Goal: Task Accomplishment & Management: Complete application form

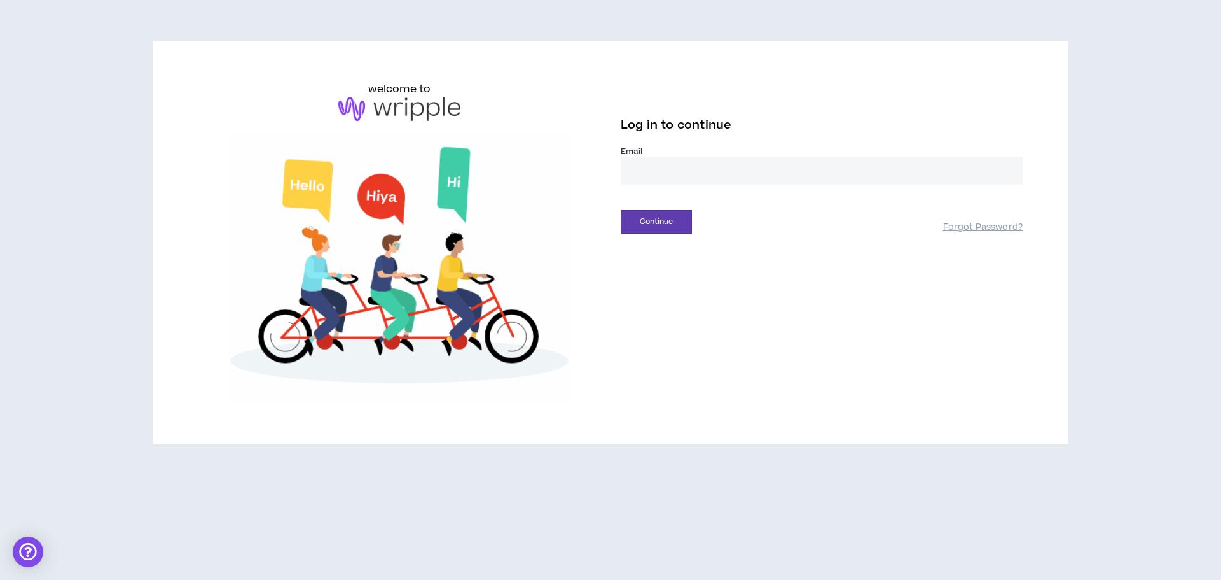
click at [652, 174] on input "email" at bounding box center [822, 170] width 402 height 27
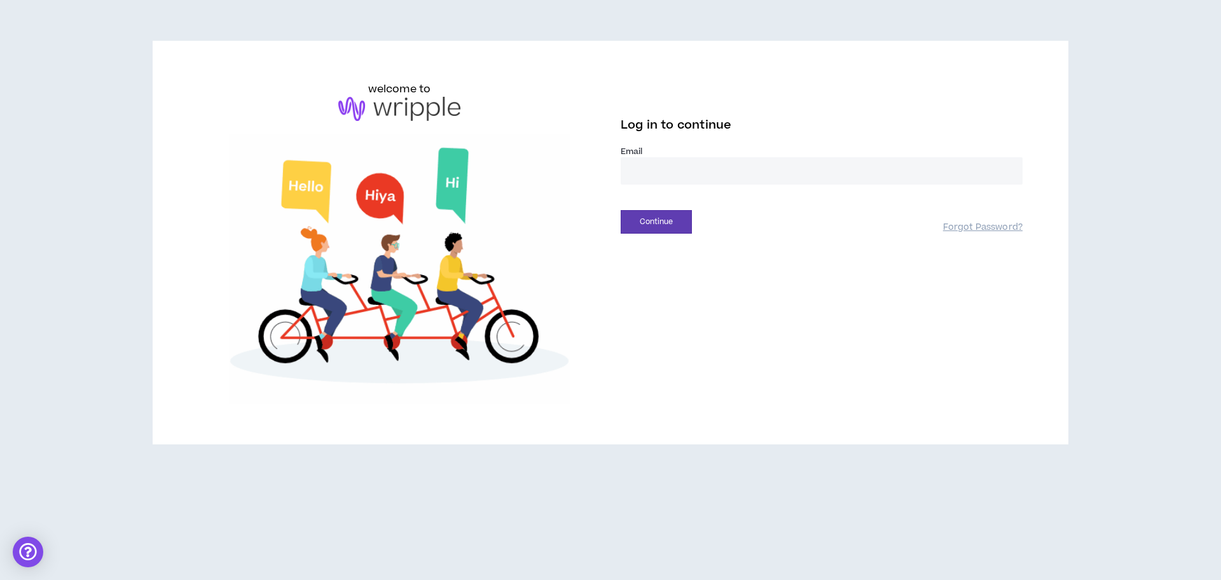
click at [652, 174] on input "email" at bounding box center [822, 170] width 402 height 27
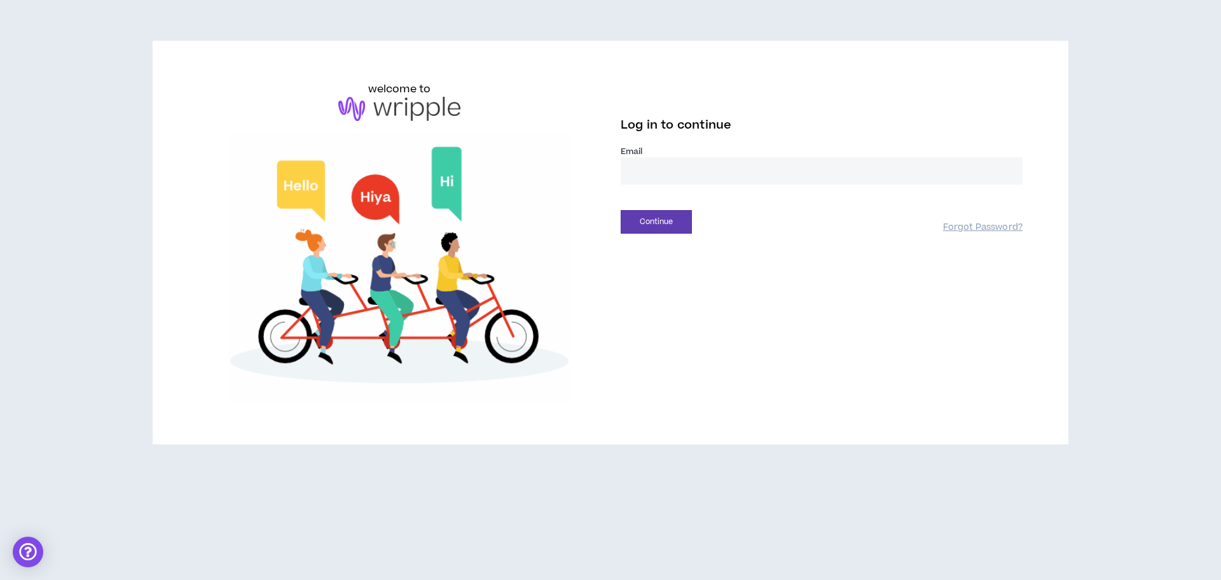
click at [658, 282] on div "welcome to Log in to continue Email * Continue Forgot Password?" at bounding box center [610, 242] width 845 height 322
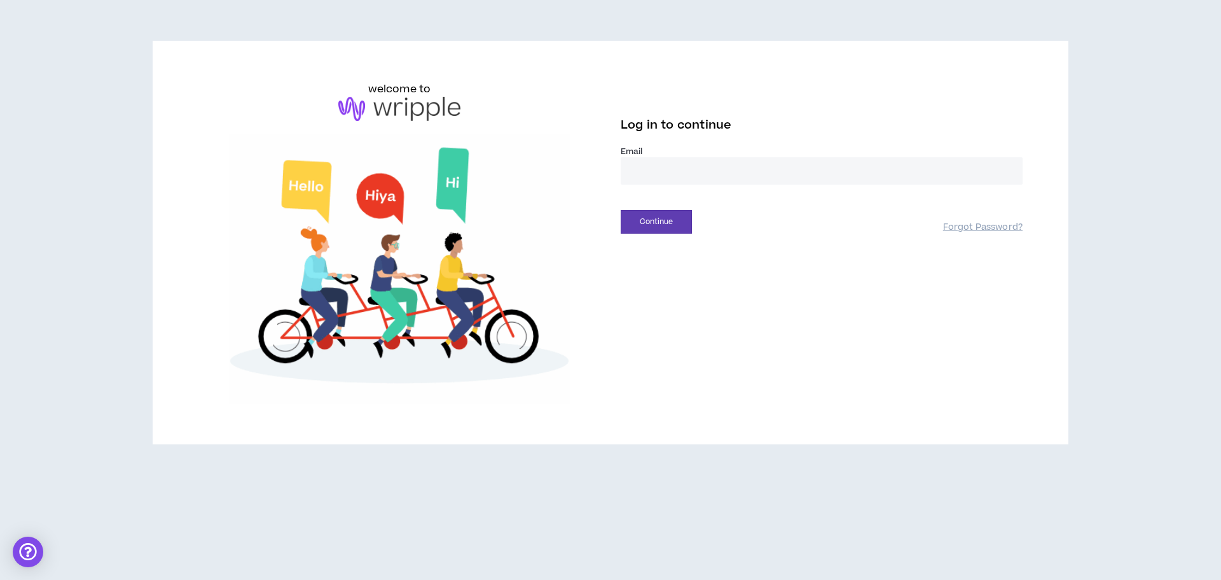
click at [646, 179] on input "email" at bounding box center [822, 170] width 402 height 27
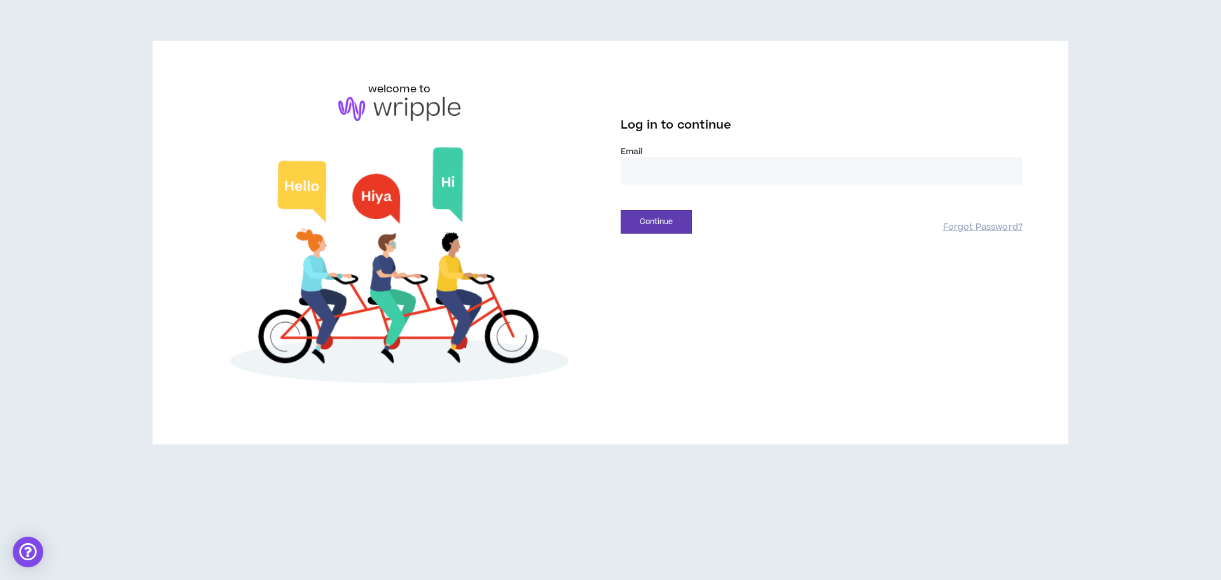
click at [646, 175] on input "email" at bounding box center [822, 170] width 402 height 27
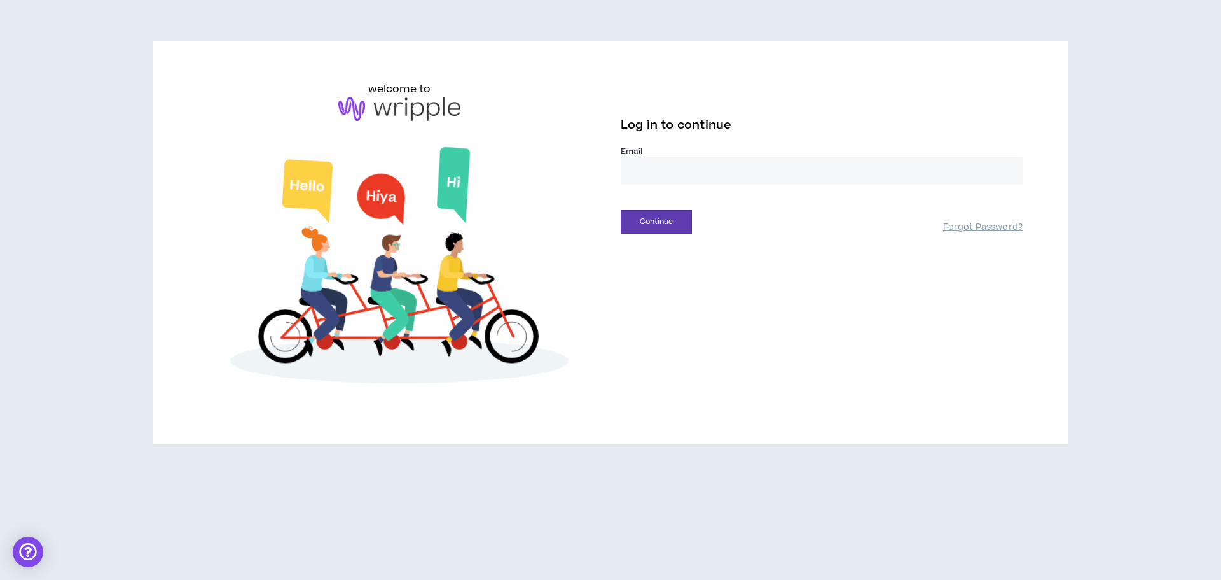
type input "**********"
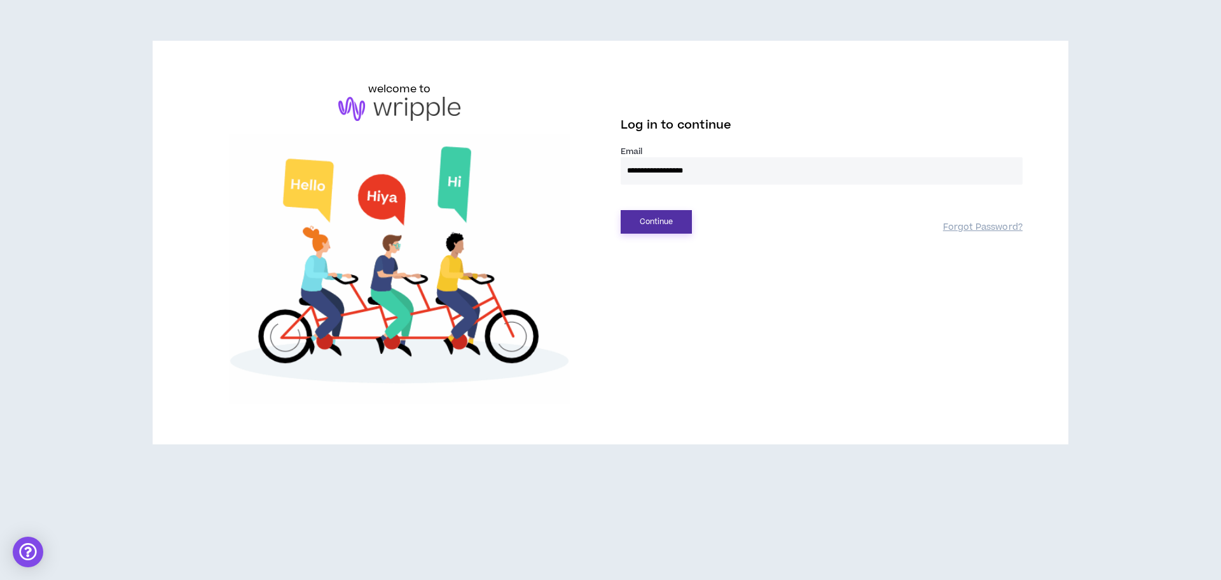
click at [652, 212] on button "Continue" at bounding box center [656, 222] width 71 height 24
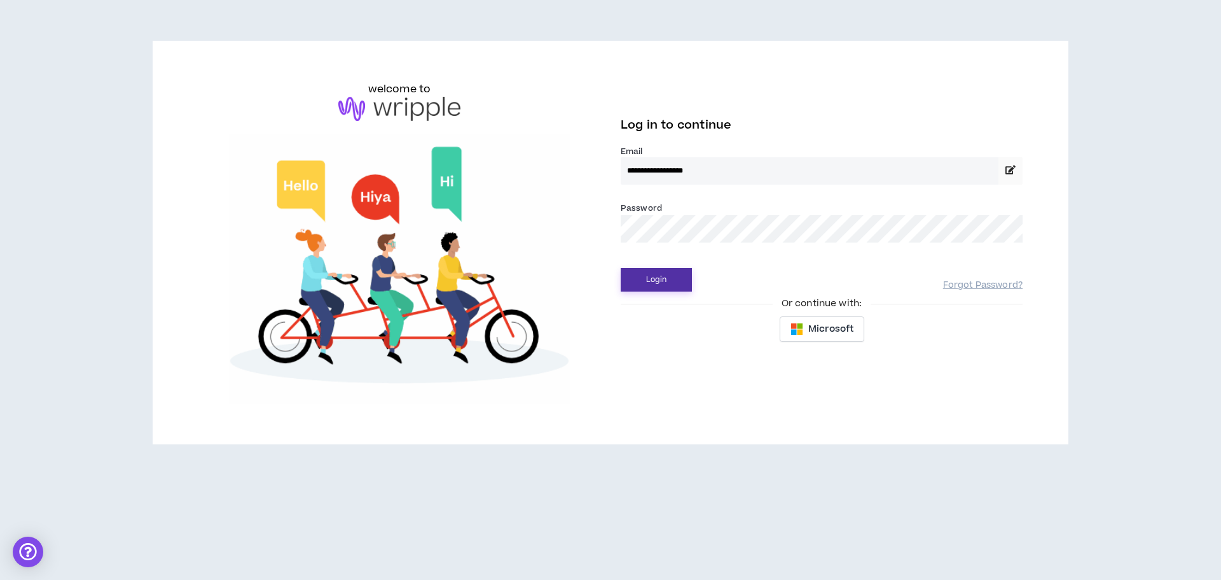
click at [647, 282] on button "Login" at bounding box center [656, 280] width 71 height 24
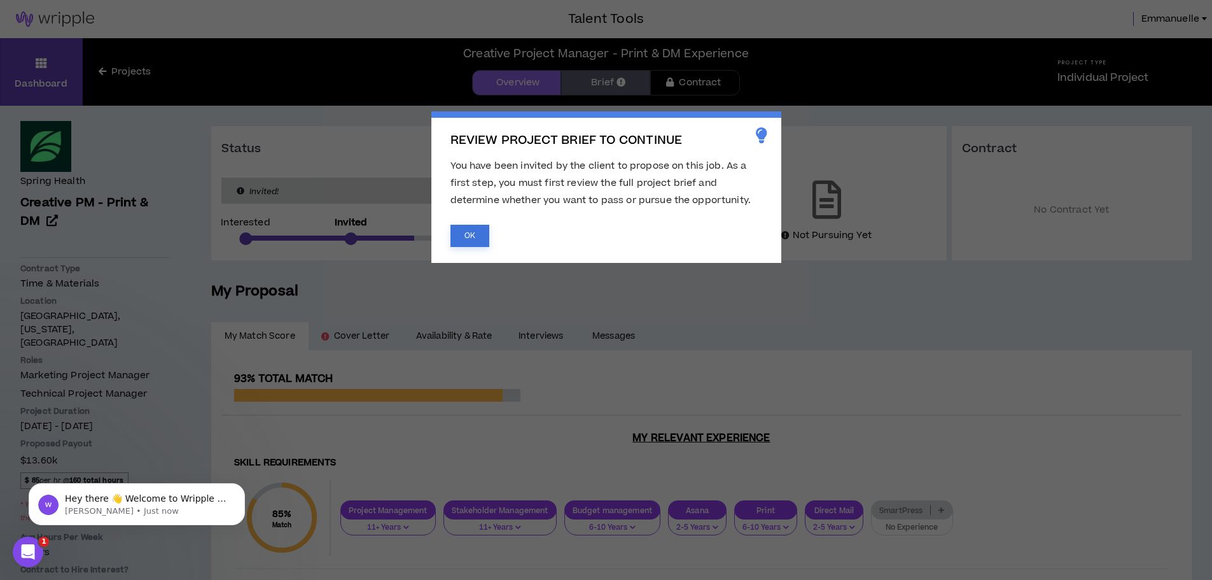
click at [478, 225] on button "OK" at bounding box center [469, 236] width 39 height 22
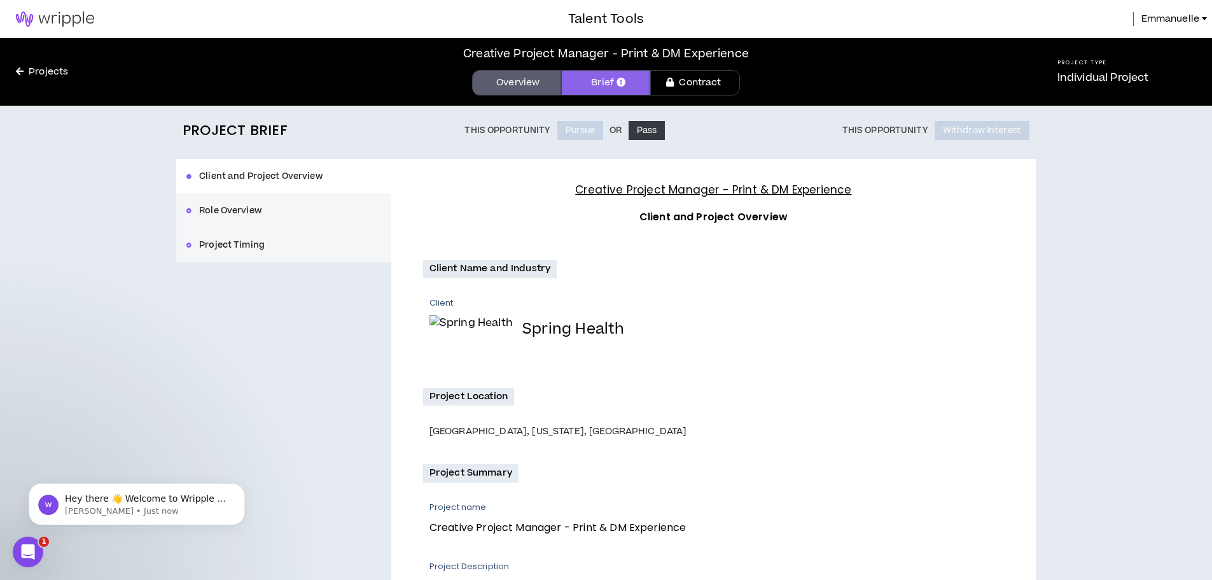
click at [236, 178] on div "Client and Project Overview Role Overview Project Timing" at bounding box center [283, 210] width 215 height 103
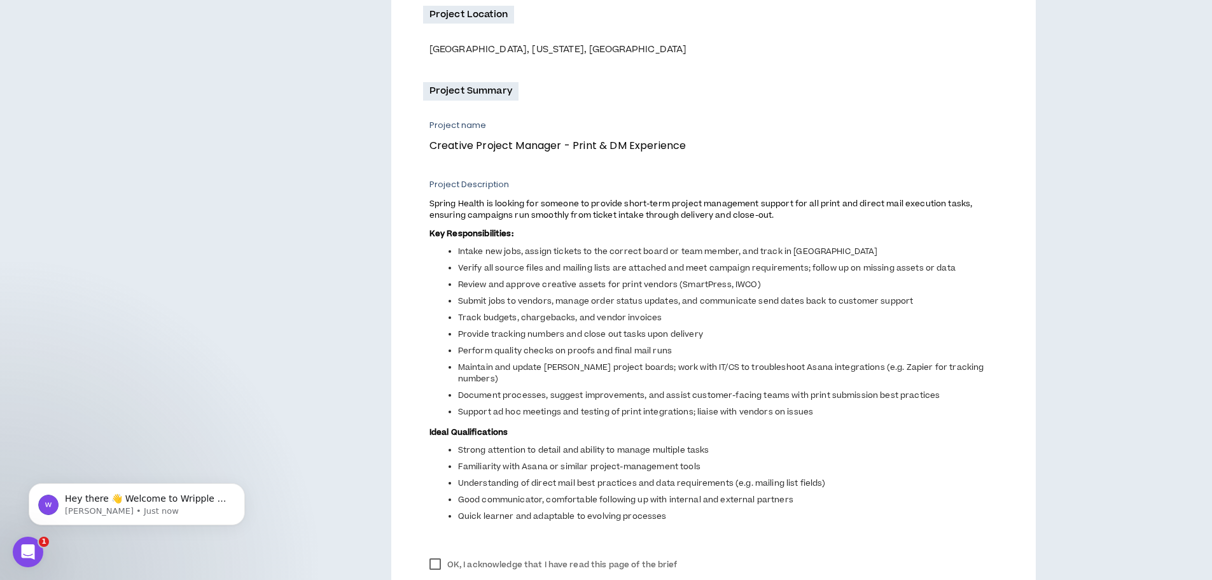
scroll to position [445, 0]
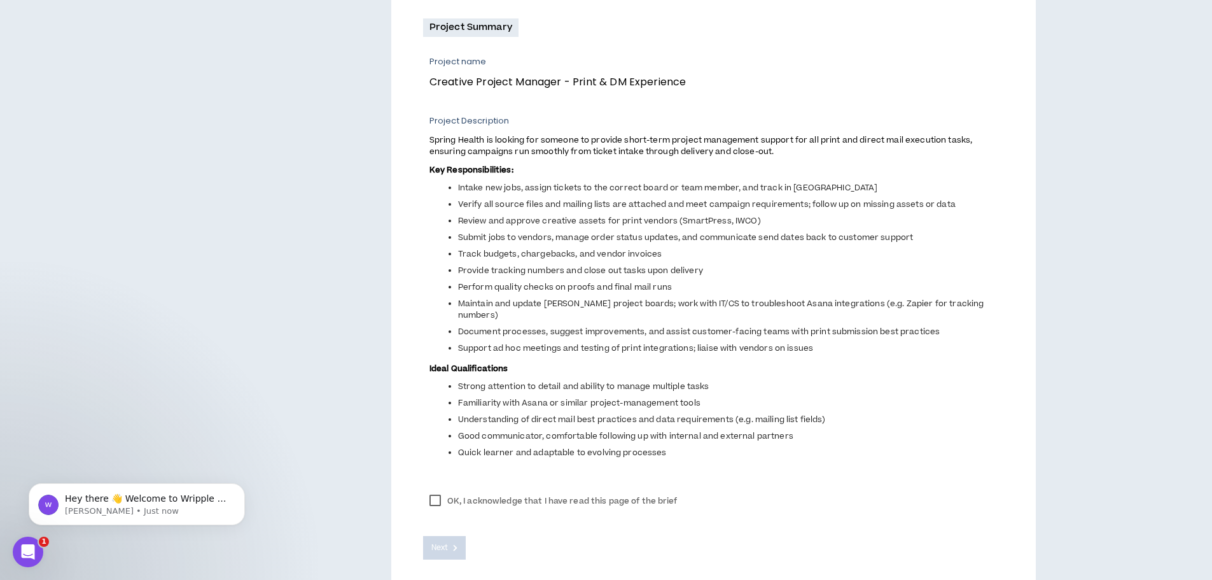
click at [438, 491] on label "OK, I acknowledge that I have read this page of the brief" at bounding box center [553, 500] width 261 height 19
click at [442, 541] on span "Next" at bounding box center [439, 547] width 17 height 12
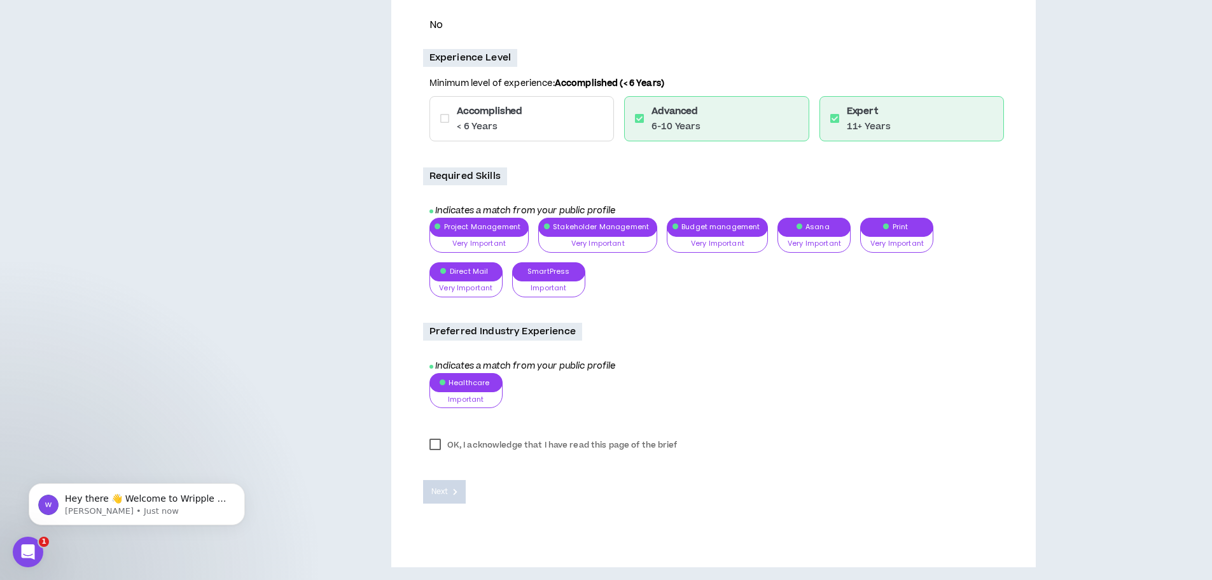
scroll to position [157, 0]
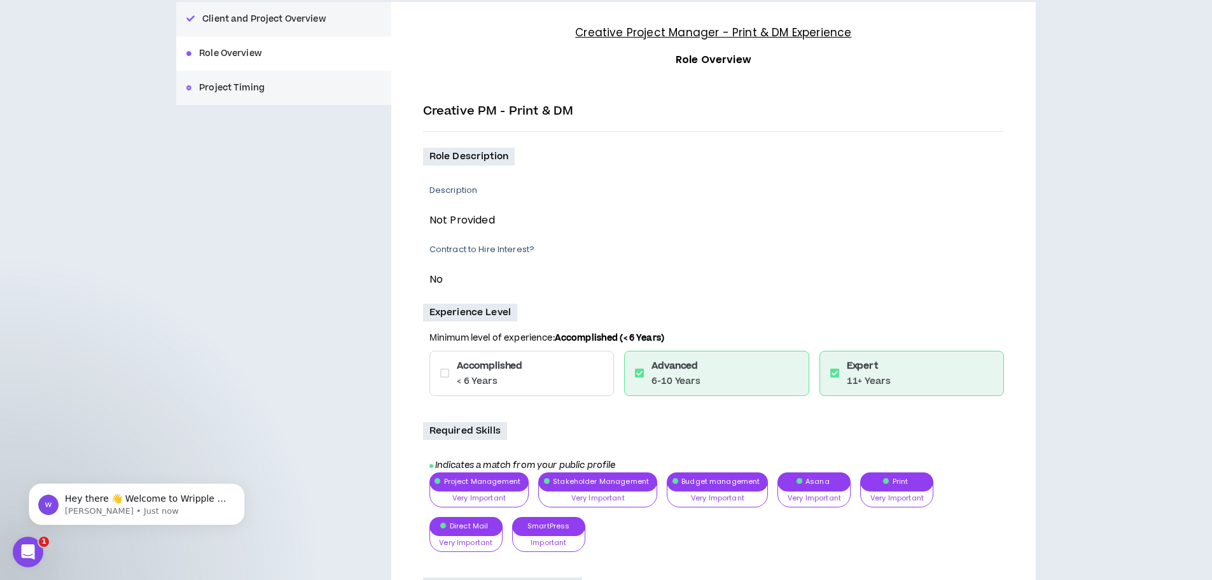
click at [441, 373] on icon at bounding box center [444, 373] width 9 height 10
click at [445, 371] on icon at bounding box center [444, 373] width 9 height 10
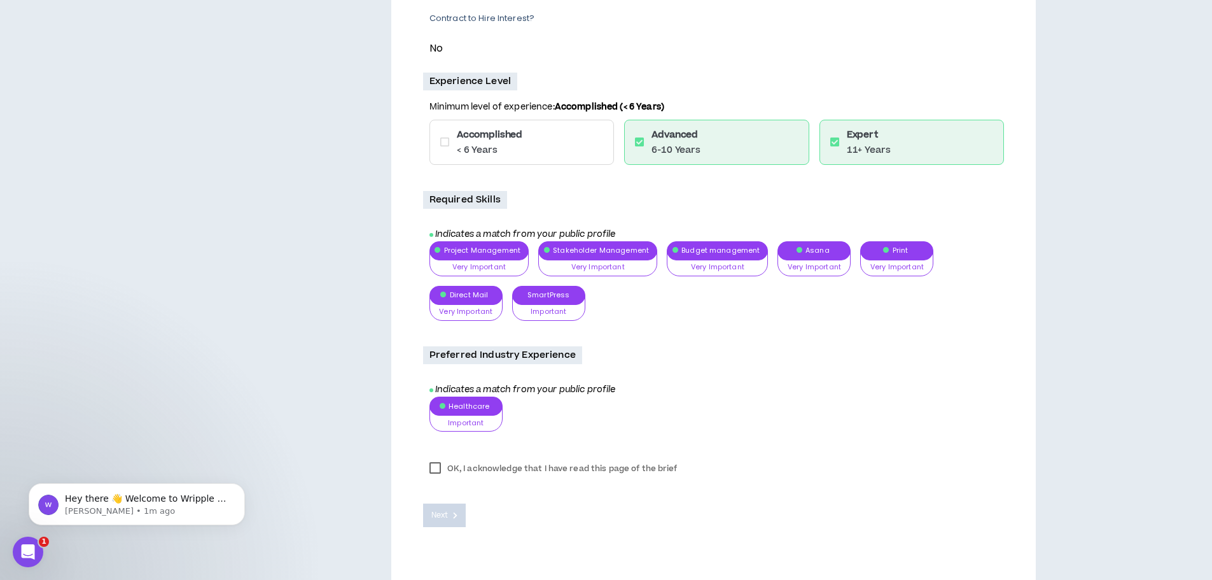
scroll to position [412, 0]
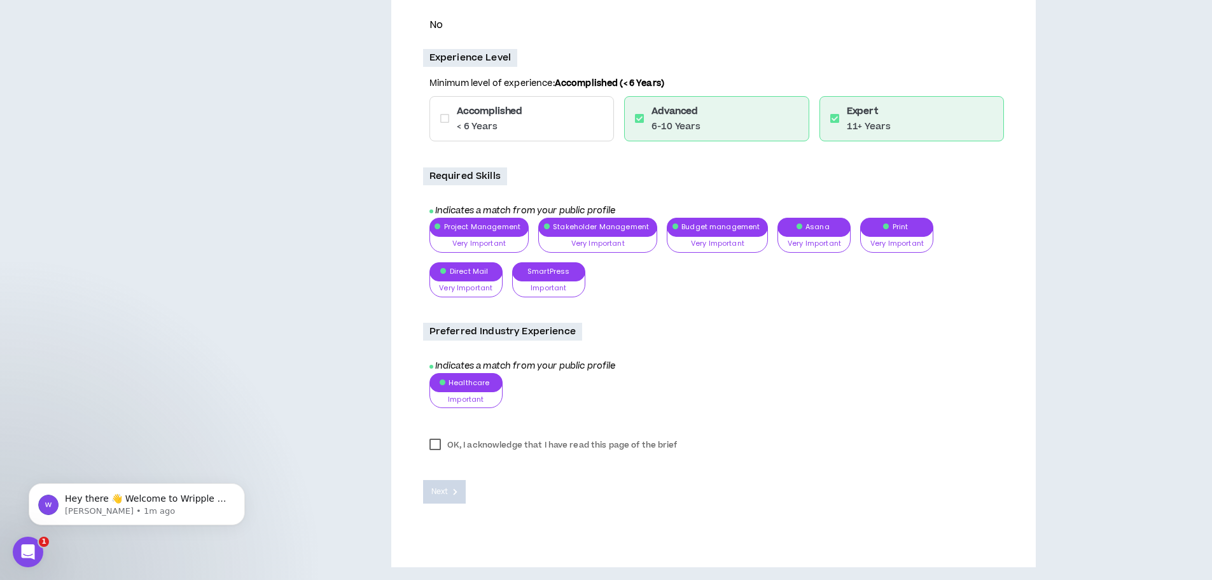
click at [436, 441] on label "OK, I acknowledge that I have read this page of the brief" at bounding box center [553, 444] width 261 height 19
click at [451, 445] on label "OK, I acknowledge that I have read this page of the brief" at bounding box center [553, 444] width 261 height 19
click at [435, 445] on label "OK, I acknowledge that I have read this page of the brief" at bounding box center [553, 444] width 261 height 19
click at [445, 486] on span "Next" at bounding box center [439, 491] width 17 height 12
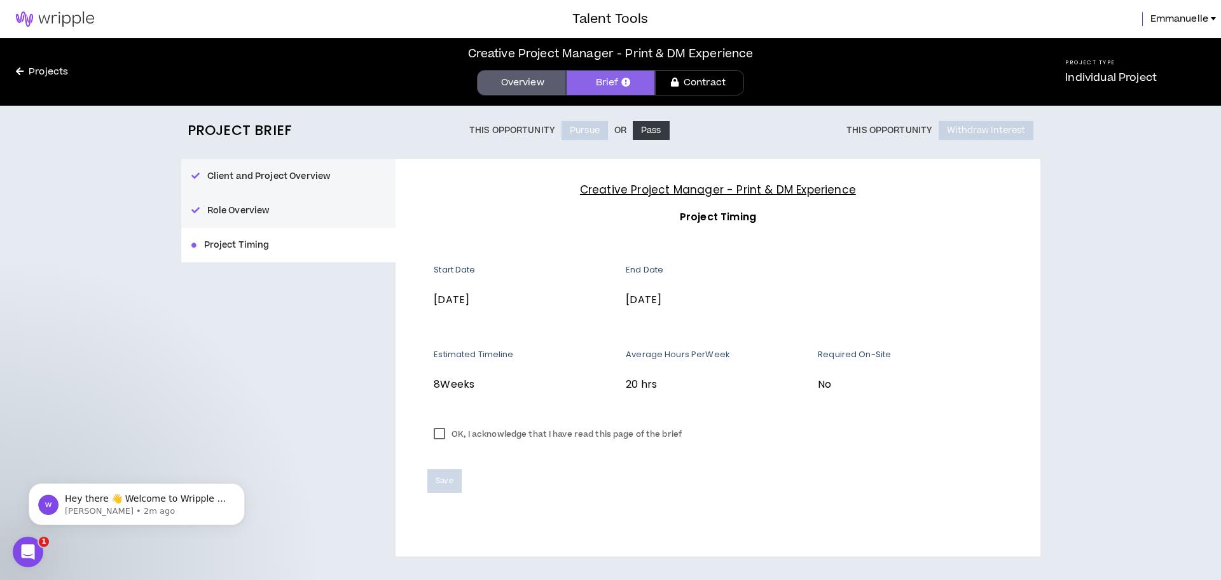
click at [443, 435] on label "OK, I acknowledge that I have read this page of the brief" at bounding box center [557, 433] width 261 height 19
click at [444, 477] on span "Save" at bounding box center [444, 481] width 17 height 12
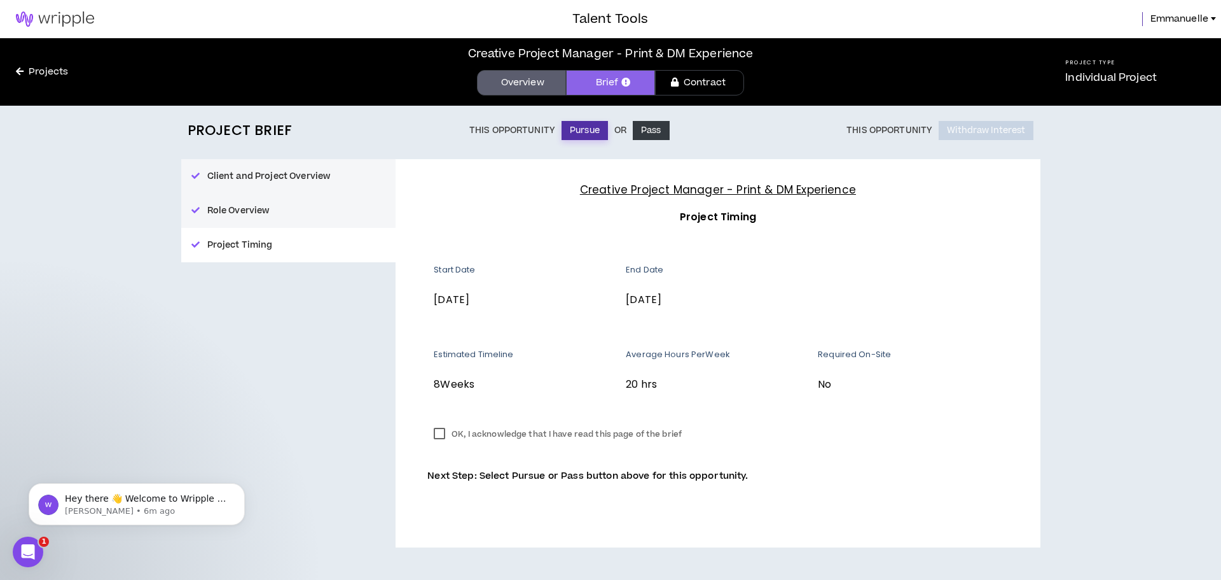
click at [586, 129] on button "Pursue" at bounding box center [585, 130] width 46 height 19
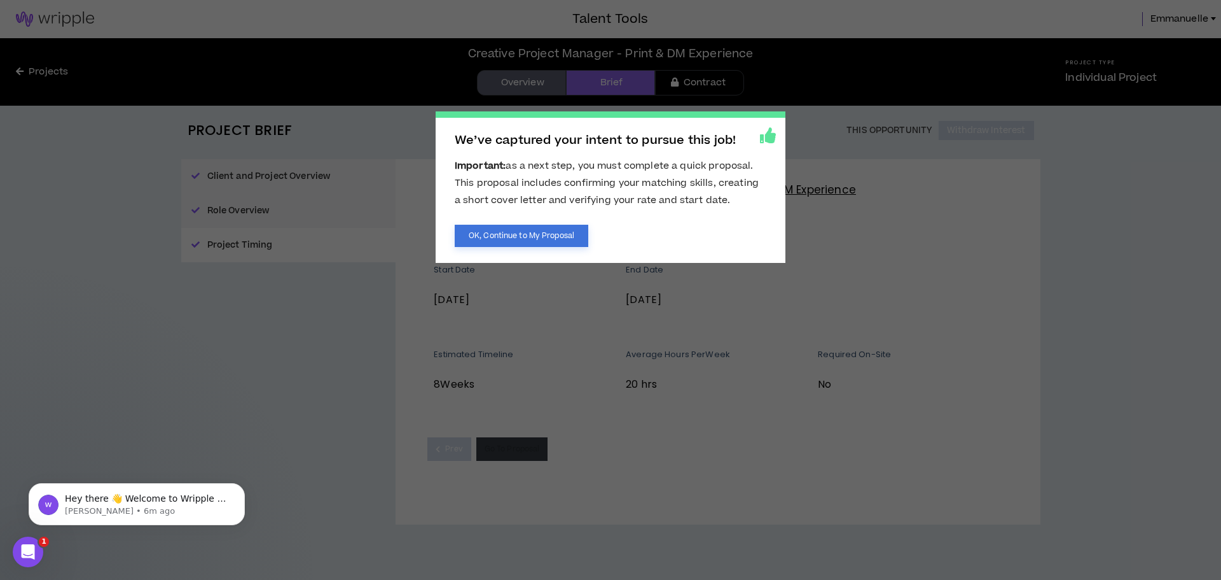
click at [550, 236] on button "OK, Continue to My Proposal" at bounding box center [522, 236] width 134 height 22
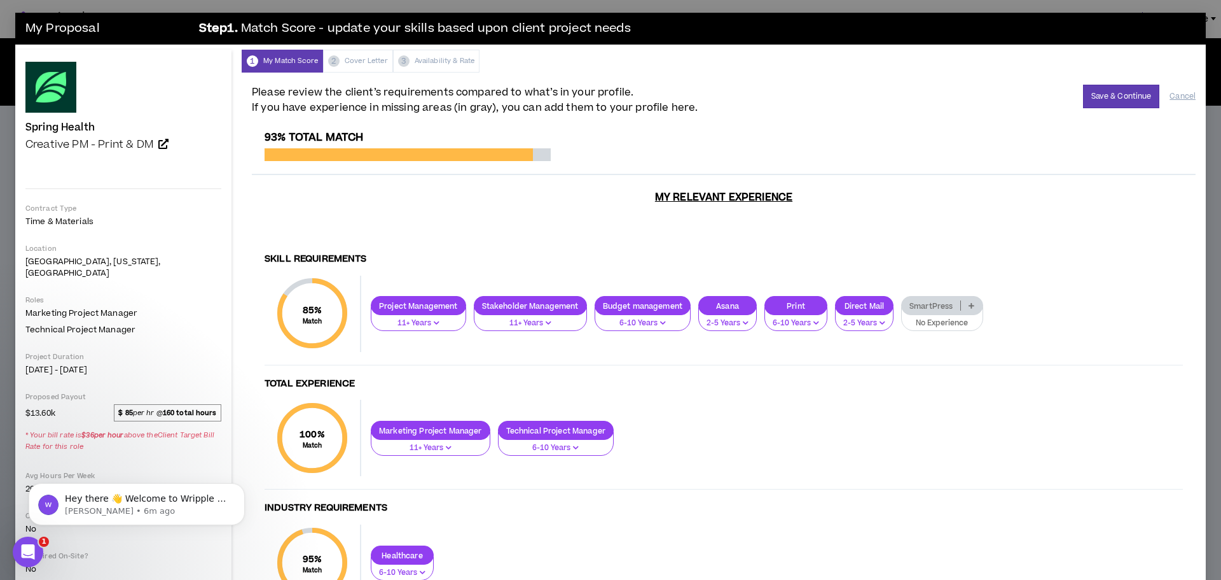
click at [927, 307] on button "No Experience" at bounding box center [942, 319] width 82 height 24
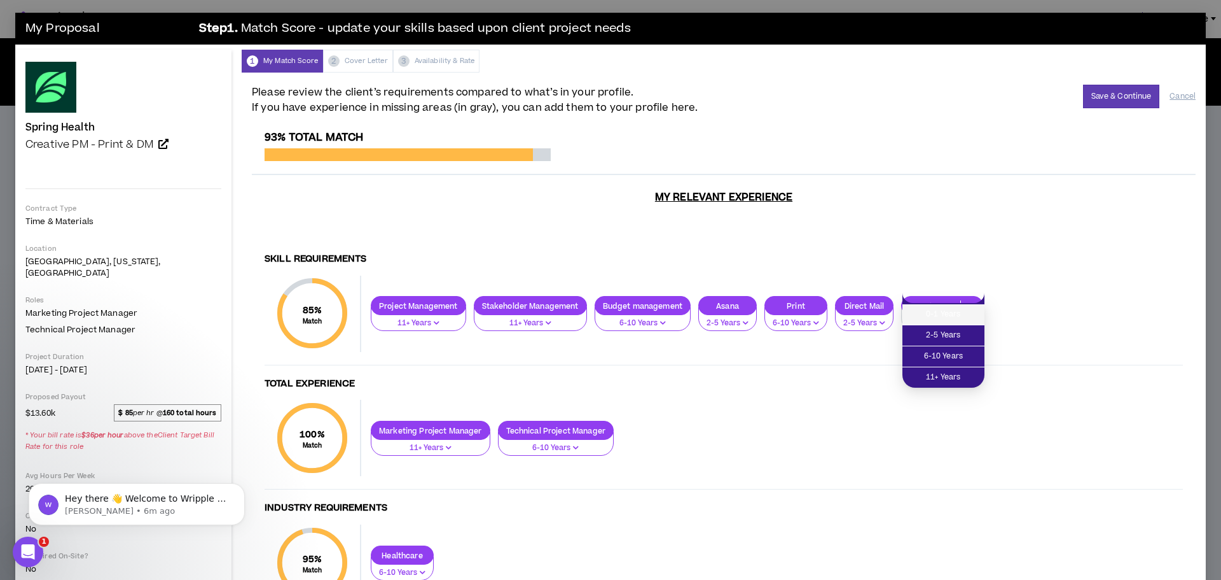
click at [933, 317] on span "0-1 Years" at bounding box center [943, 314] width 67 height 14
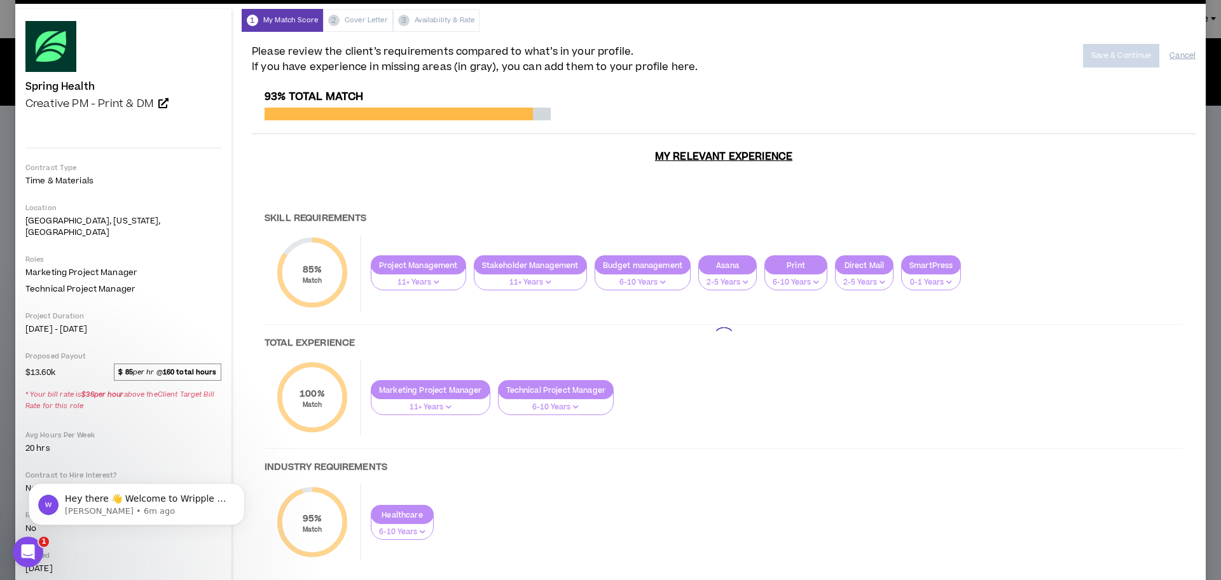
scroll to position [62, 0]
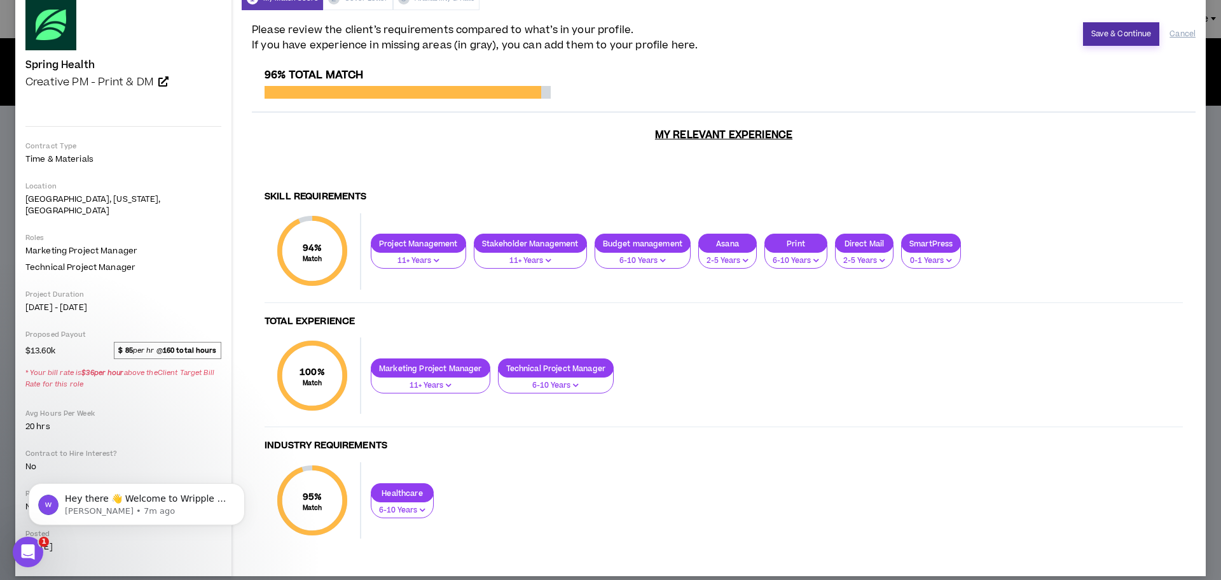
click at [1089, 28] on button "Save & Continue" at bounding box center [1121, 34] width 77 height 24
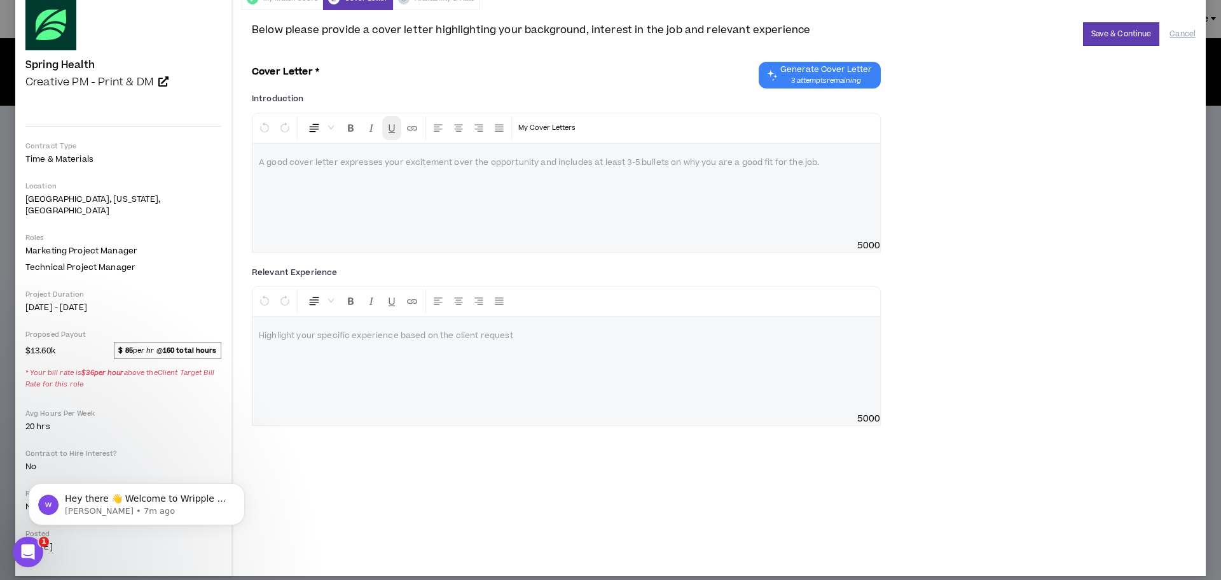
scroll to position [0, 0]
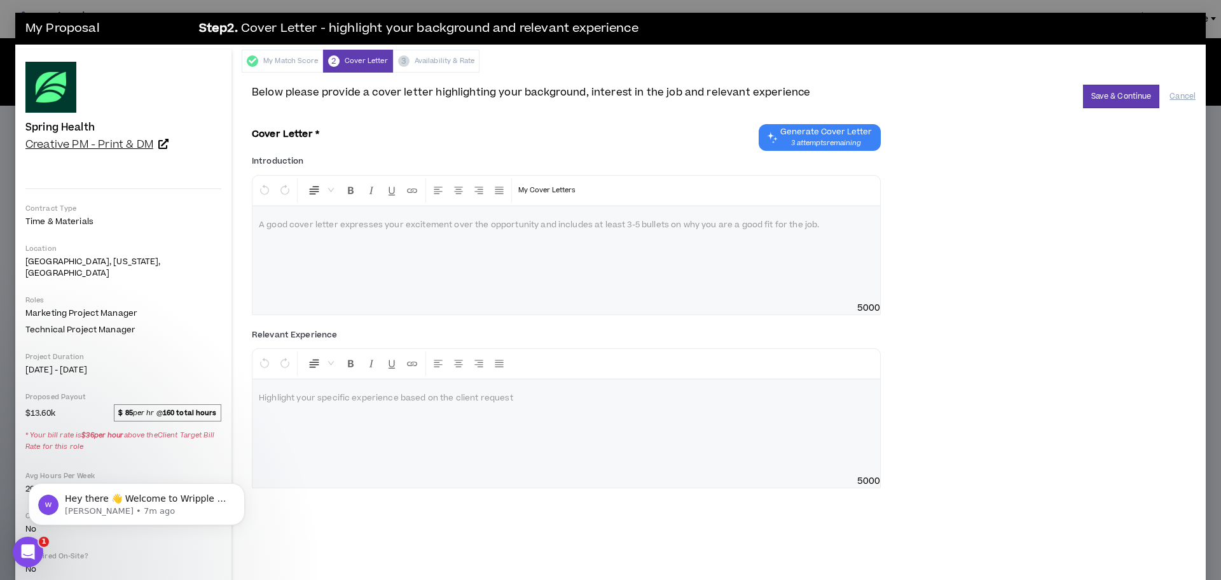
click at [66, 144] on span "Creative PM - Print & DM" at bounding box center [89, 144] width 128 height 15
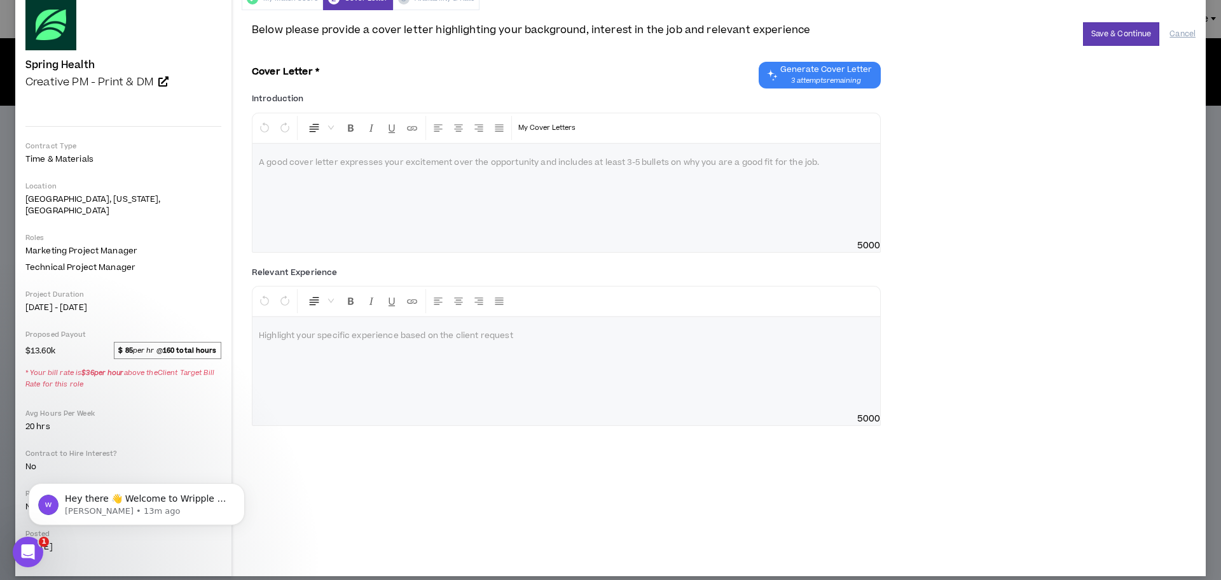
click at [285, 163] on p at bounding box center [566, 162] width 615 height 13
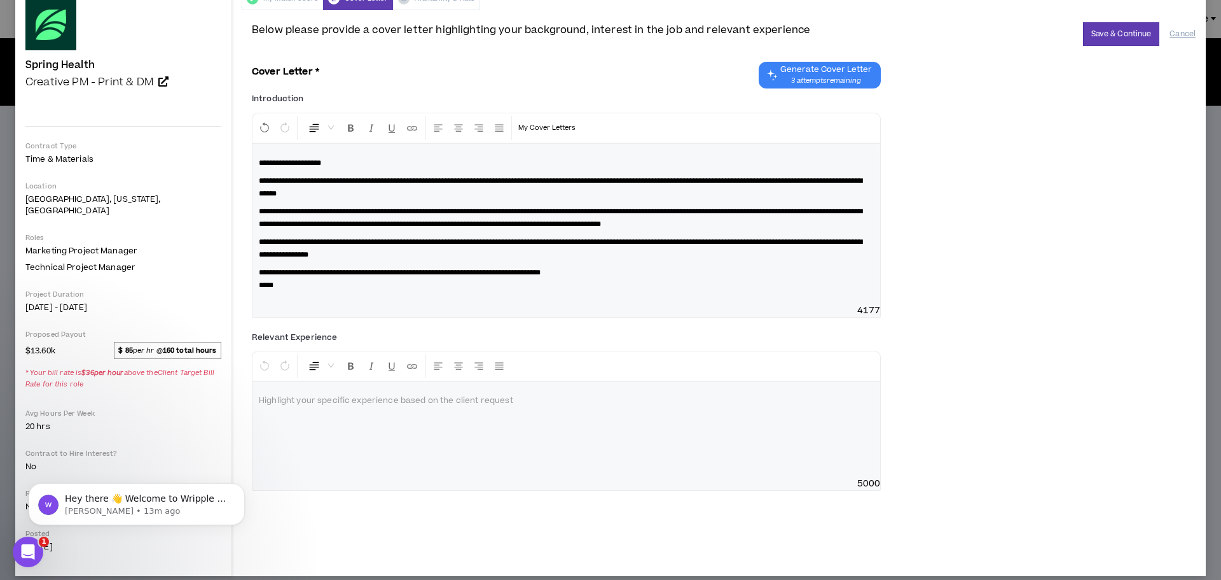
click at [426, 272] on span "**********" at bounding box center [400, 272] width 282 height 8
click at [297, 282] on p "**********" at bounding box center [566, 278] width 615 height 25
click at [284, 291] on p "**********" at bounding box center [566, 278] width 615 height 25
click at [323, 285] on p "**********" at bounding box center [566, 278] width 615 height 25
click at [341, 285] on p "**********" at bounding box center [566, 278] width 615 height 25
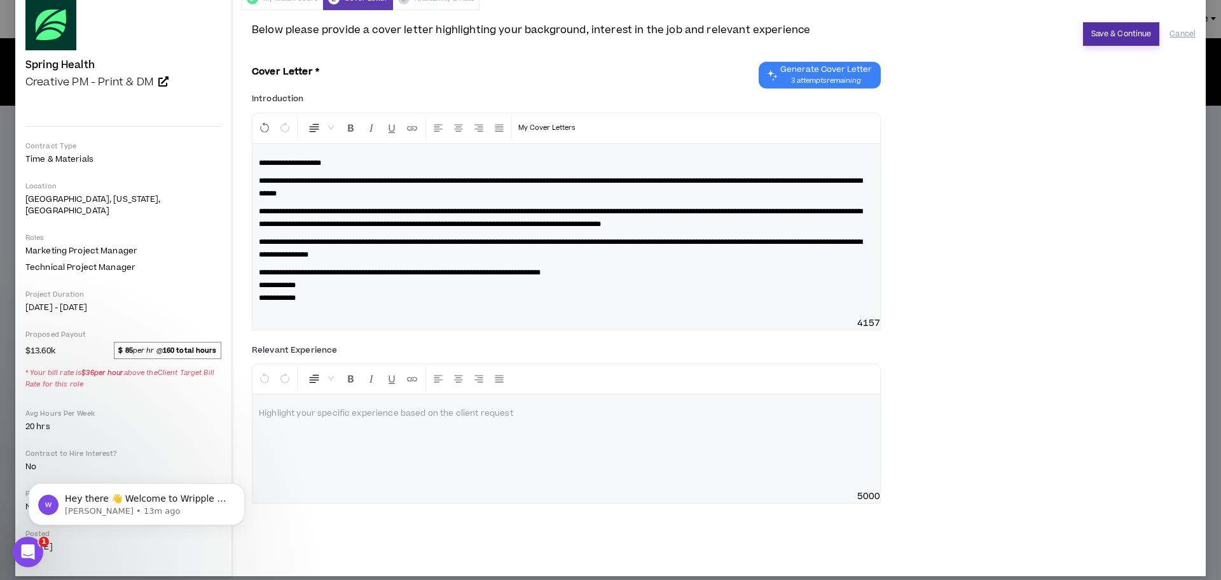
click at [1106, 36] on button "Save & Continue" at bounding box center [1121, 34] width 77 height 24
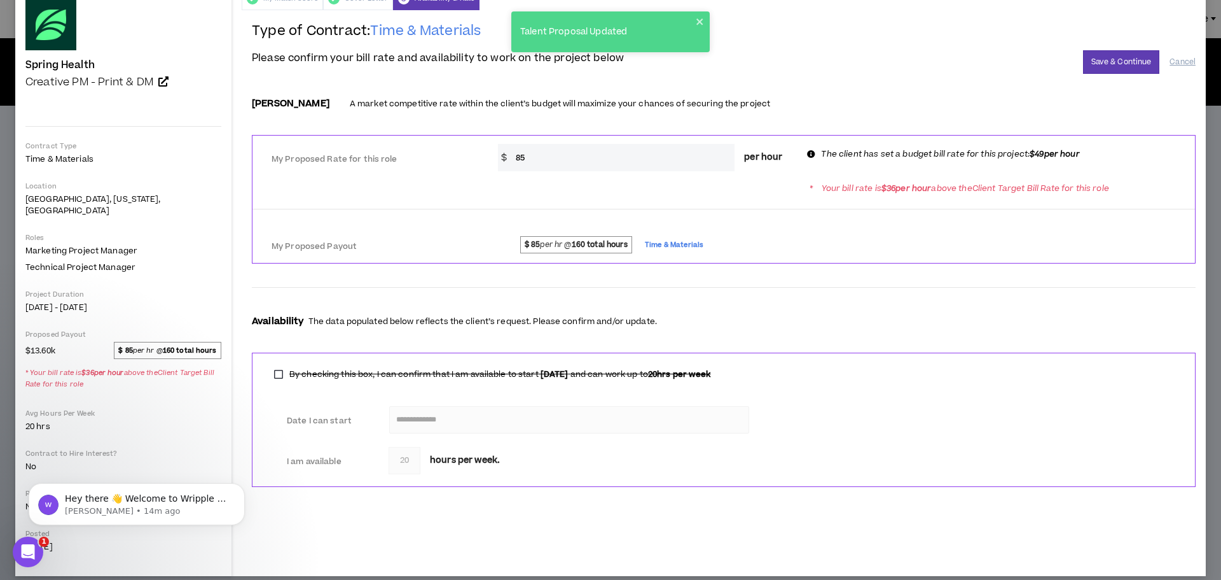
scroll to position [0, 0]
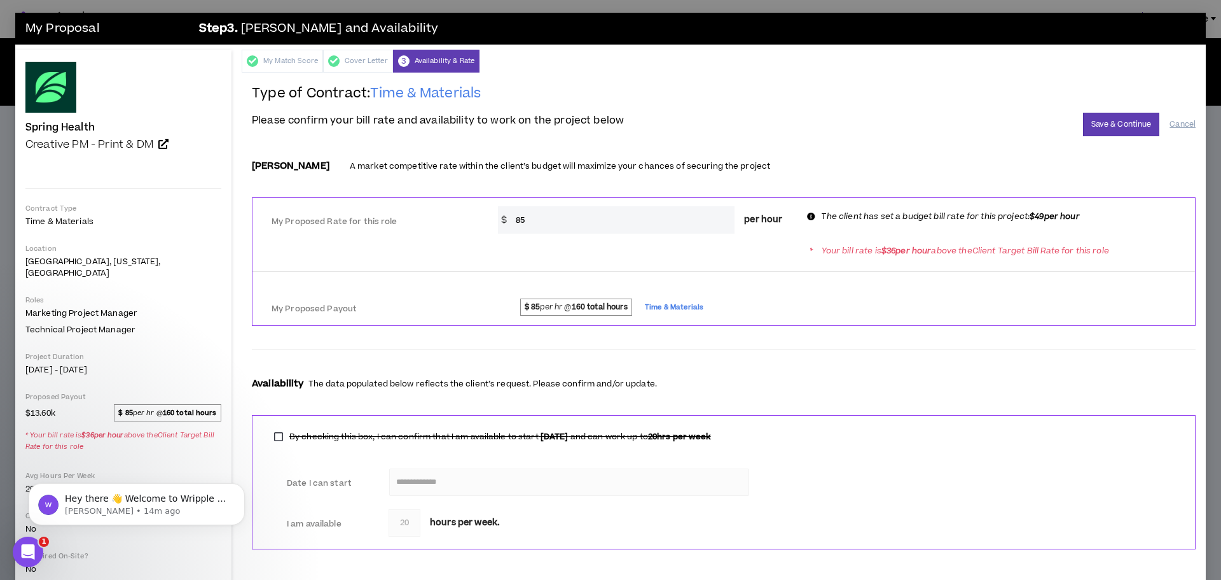
click at [542, 226] on input "85" at bounding box center [623, 219] width 226 height 27
drag, startPoint x: 535, startPoint y: 221, endPoint x: 499, endPoint y: 219, distance: 35.6
click at [499, 219] on div "$ 85 per hour" at bounding box center [645, 219] width 295 height 27
type input "50"
click at [1123, 125] on button "Save & Continue" at bounding box center [1121, 125] width 77 height 24
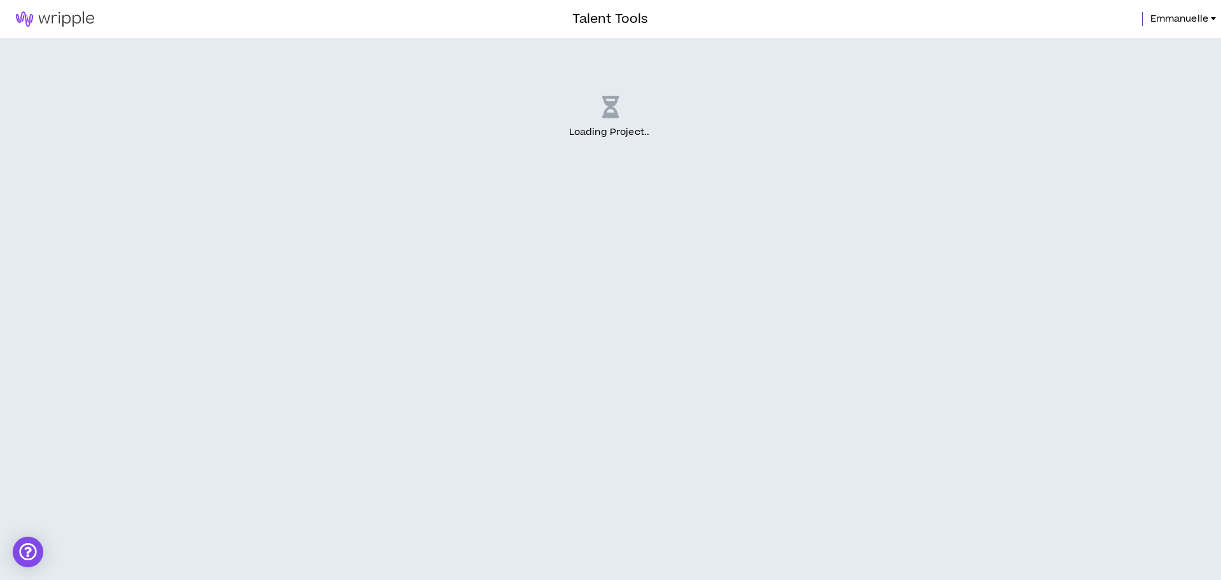
click at [36, 20] on img at bounding box center [55, 18] width 110 height 15
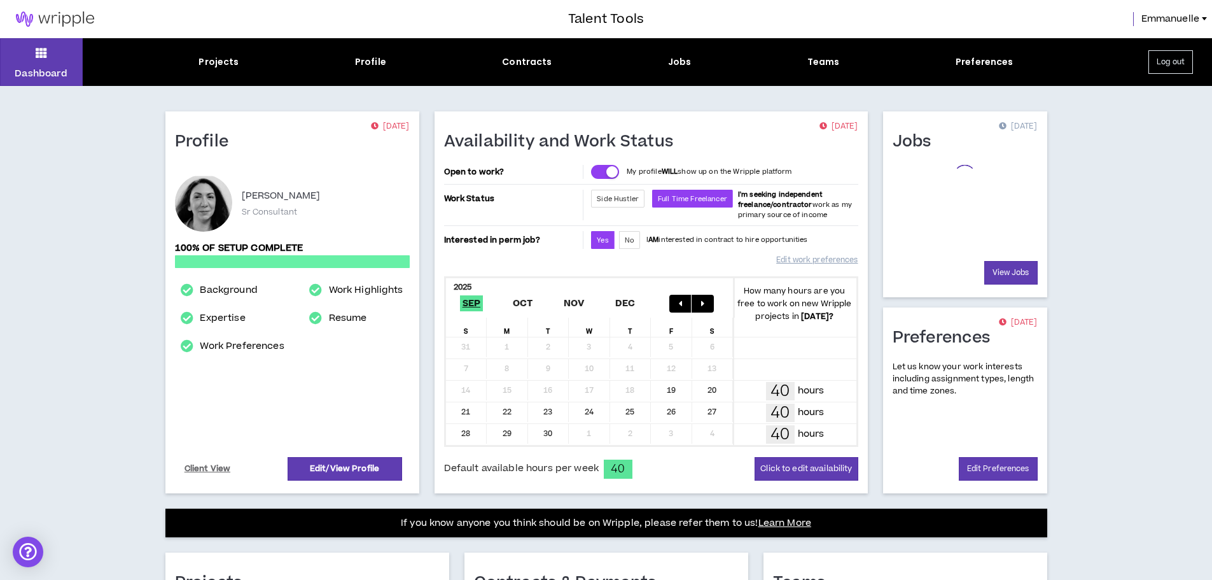
click at [48, 19] on img at bounding box center [55, 18] width 110 height 15
click at [41, 50] on icon at bounding box center [41, 53] width 11 height 18
click at [40, 56] on icon at bounding box center [41, 53] width 11 height 18
click at [680, 58] on div "Jobs" at bounding box center [680, 61] width 24 height 13
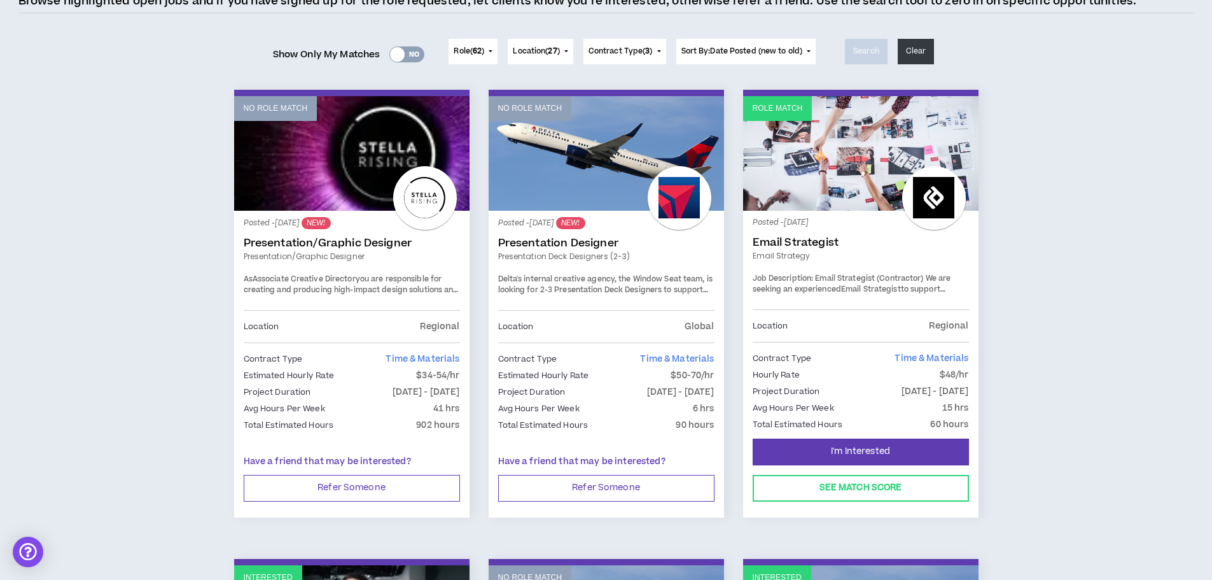
scroll to position [127, 0]
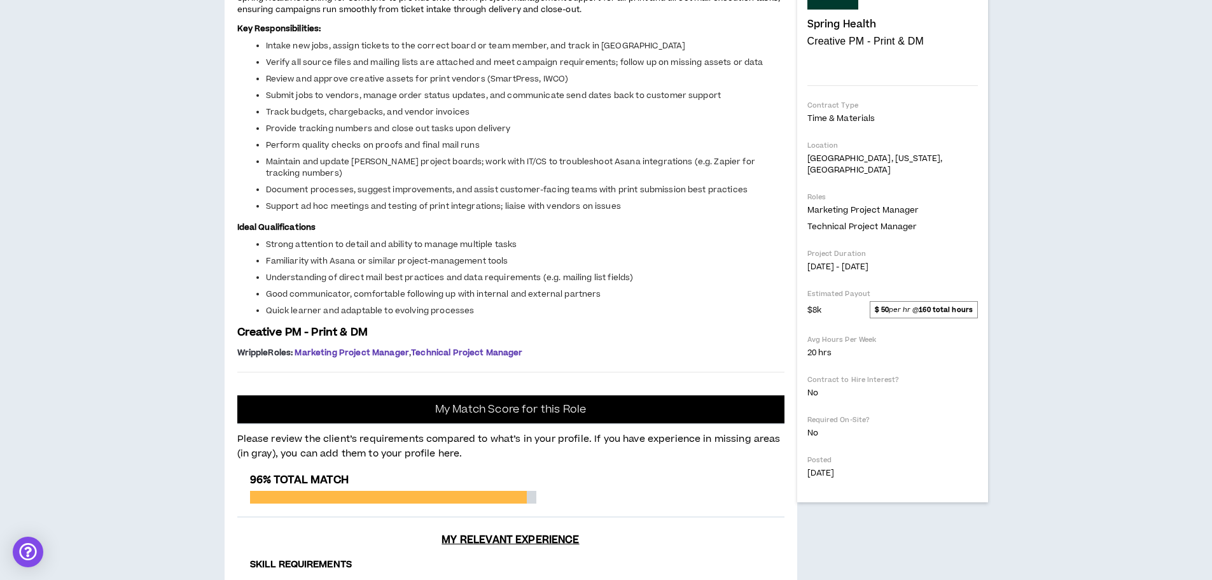
scroll to position [191, 0]
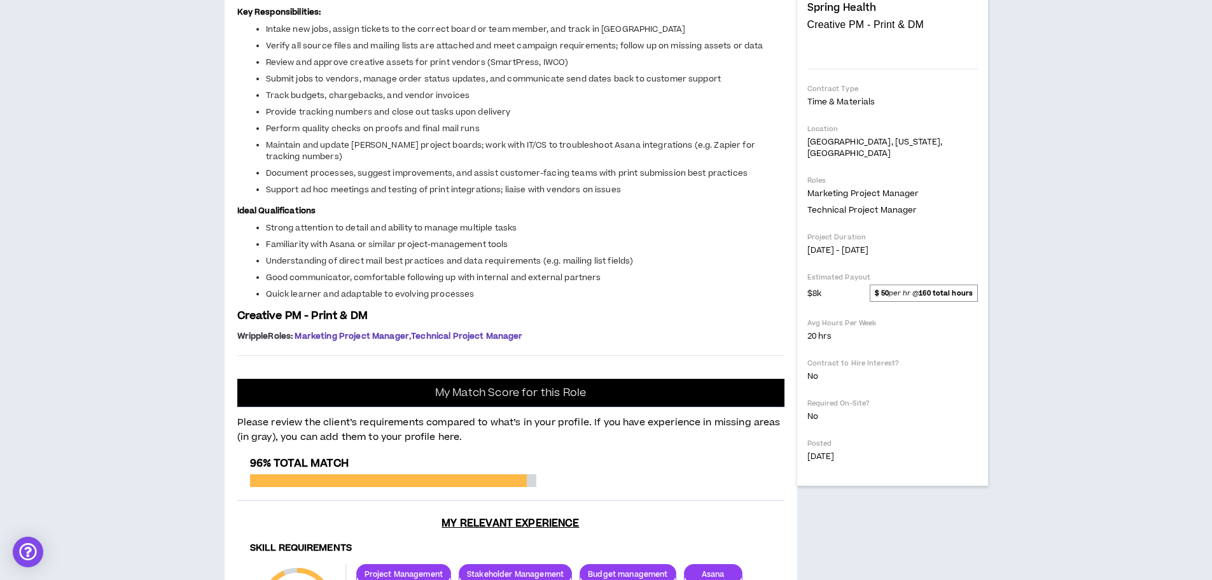
click at [543, 445] on div "Project: Creative Project Manager - Print & DM Experience Spring Health is look…" at bounding box center [511, 448] width 573 height 1037
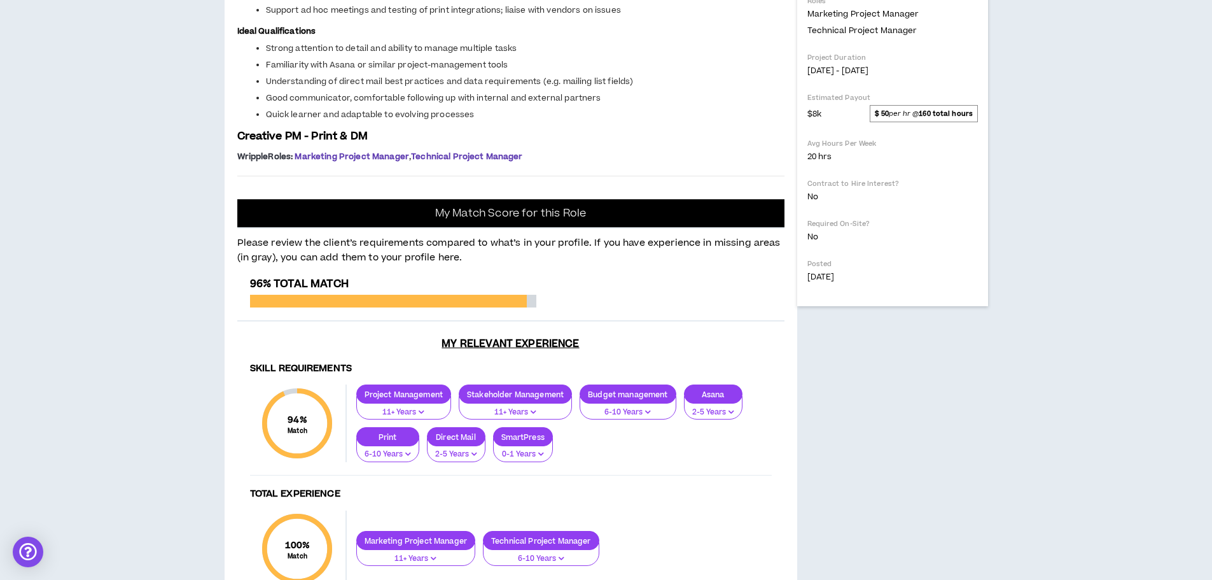
scroll to position [318, 0]
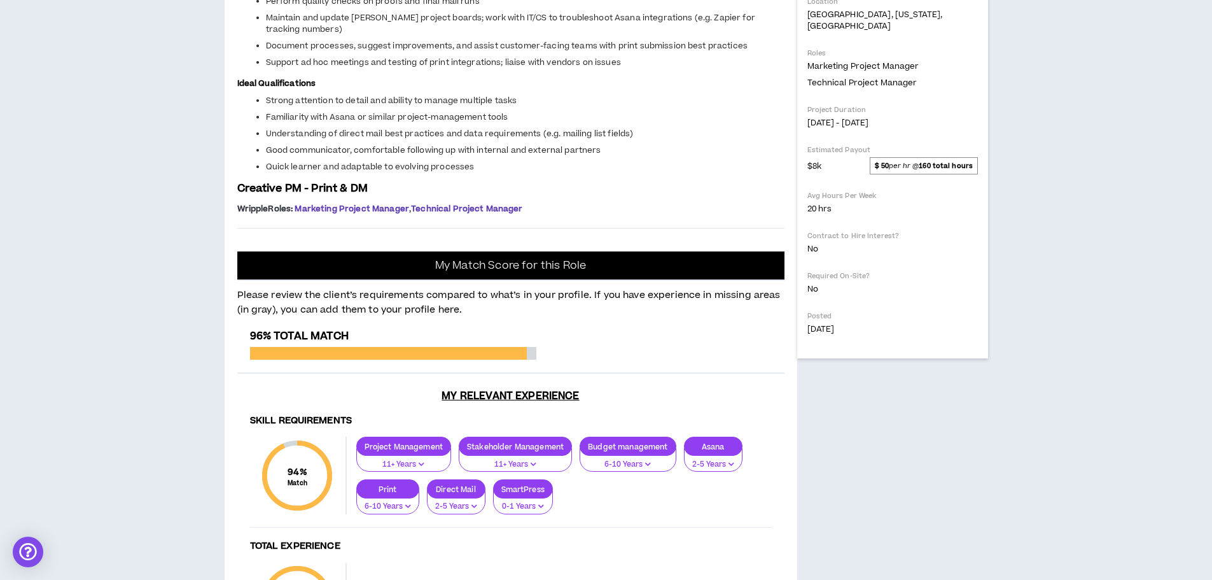
click at [590, 90] on p "Ideal Qualifications" at bounding box center [510, 82] width 547 height 13
click at [627, 218] on div "Project: Creative Project Manager - Print & DM Experience Spring Health is look…" at bounding box center [510, 22] width 547 height 392
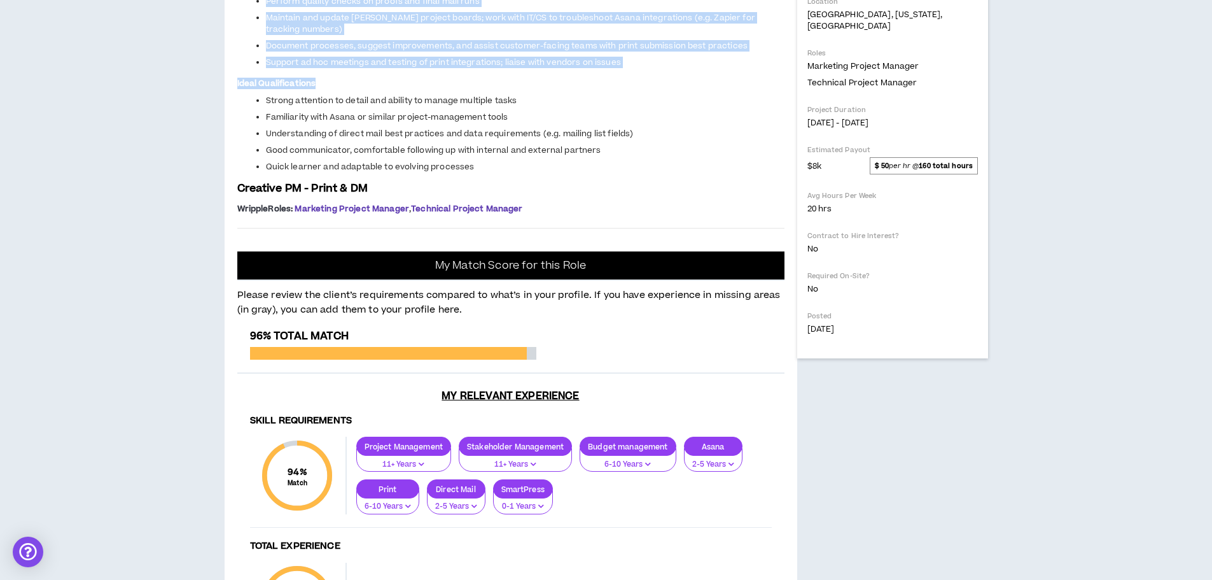
copy div "Project: Creative Project Manager - Print & DM Experience Spring Health is look…"
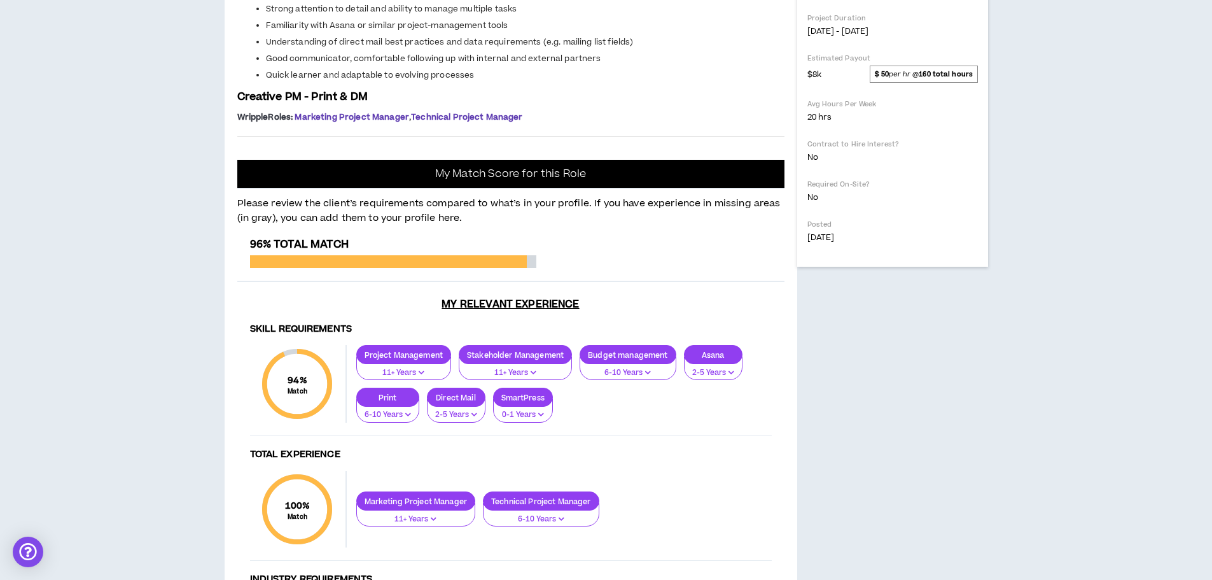
scroll to position [445, 0]
